Goal: Find specific page/section

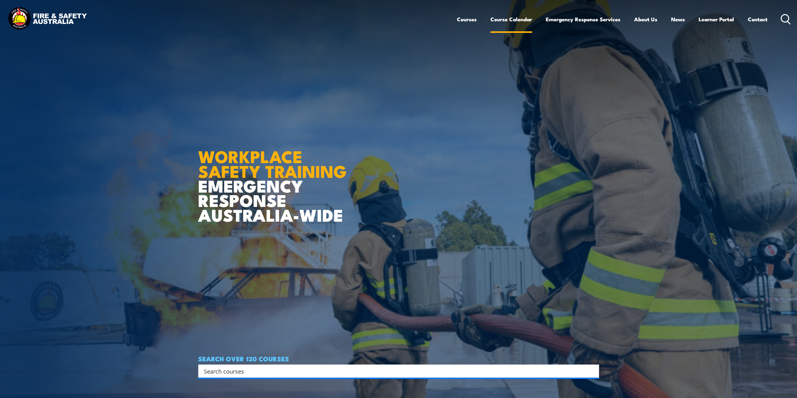
click at [519, 21] on link "Course Calendar" at bounding box center [512, 19] width 42 height 17
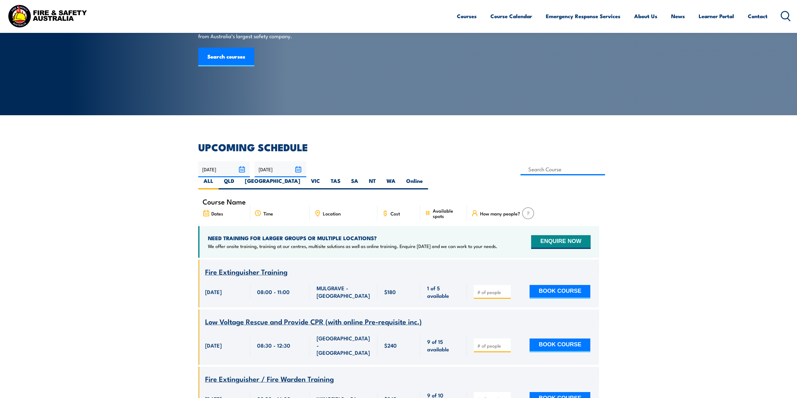
scroll to position [63, 0]
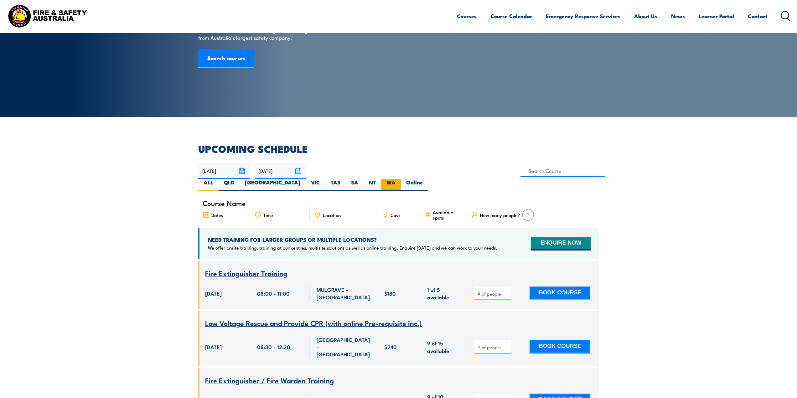
click at [401, 179] on label "WA" at bounding box center [391, 185] width 20 height 12
click at [400, 179] on input "WA" at bounding box center [398, 181] width 4 height 4
radio input "true"
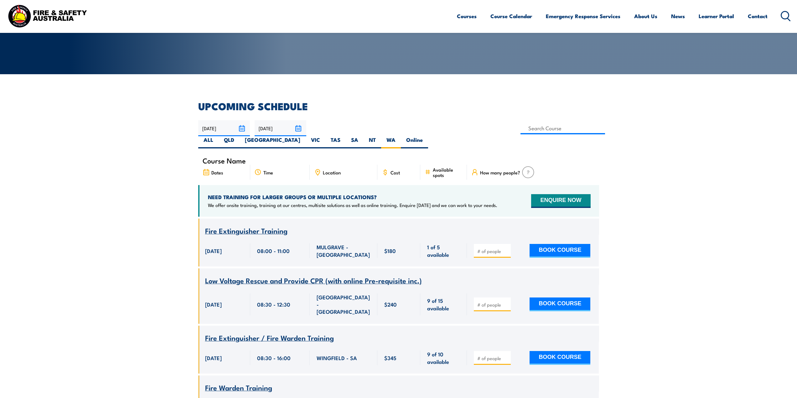
scroll to position [125, 0]
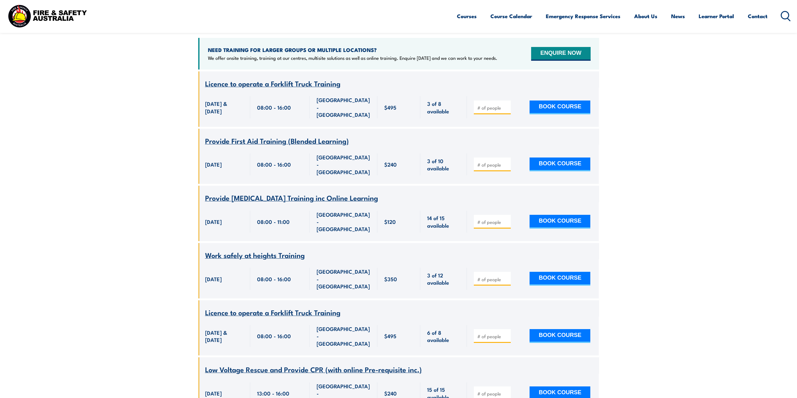
scroll to position [238, 0]
